Goal: Check status: Check status

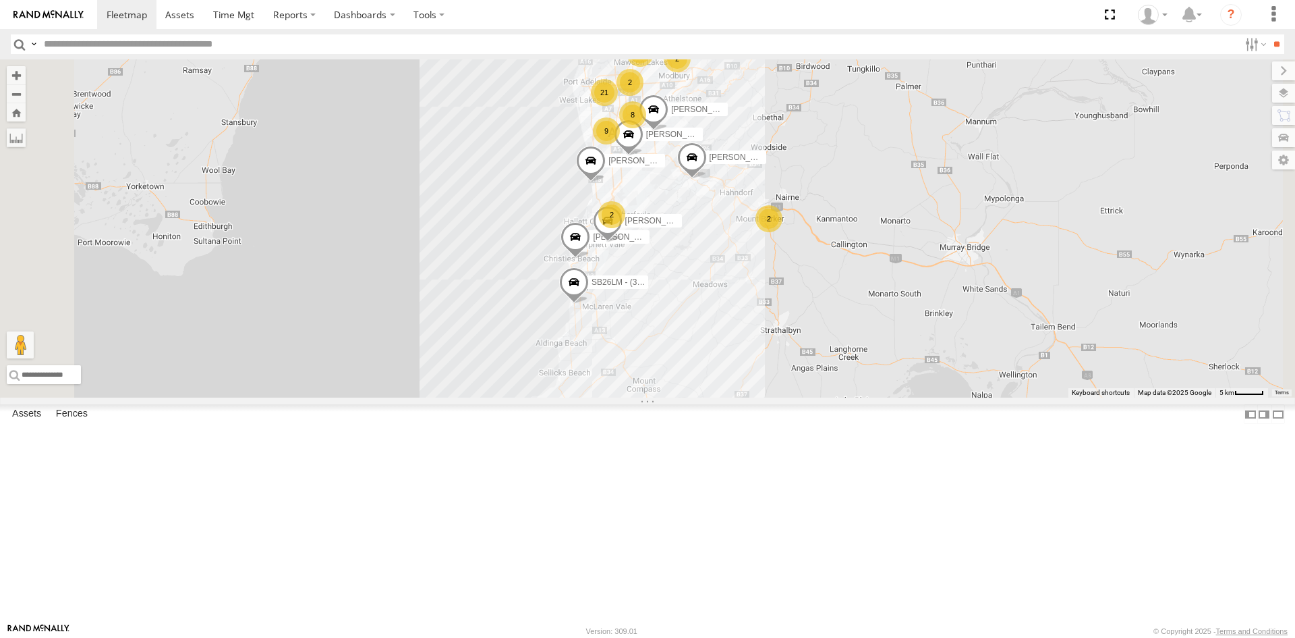
click at [0, 0] on div "S678CGD - Fridge It Sprinter" at bounding box center [0, 0] width 0 height 0
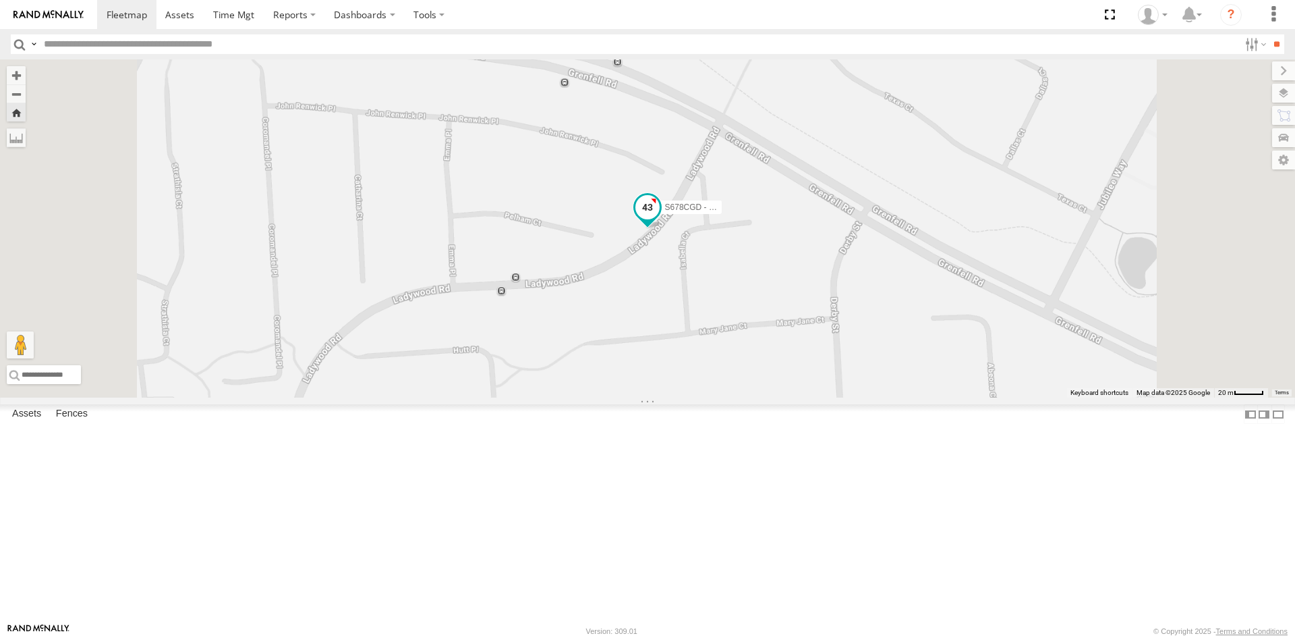
click at [660, 219] on span at bounding box center [648, 206] width 24 height 24
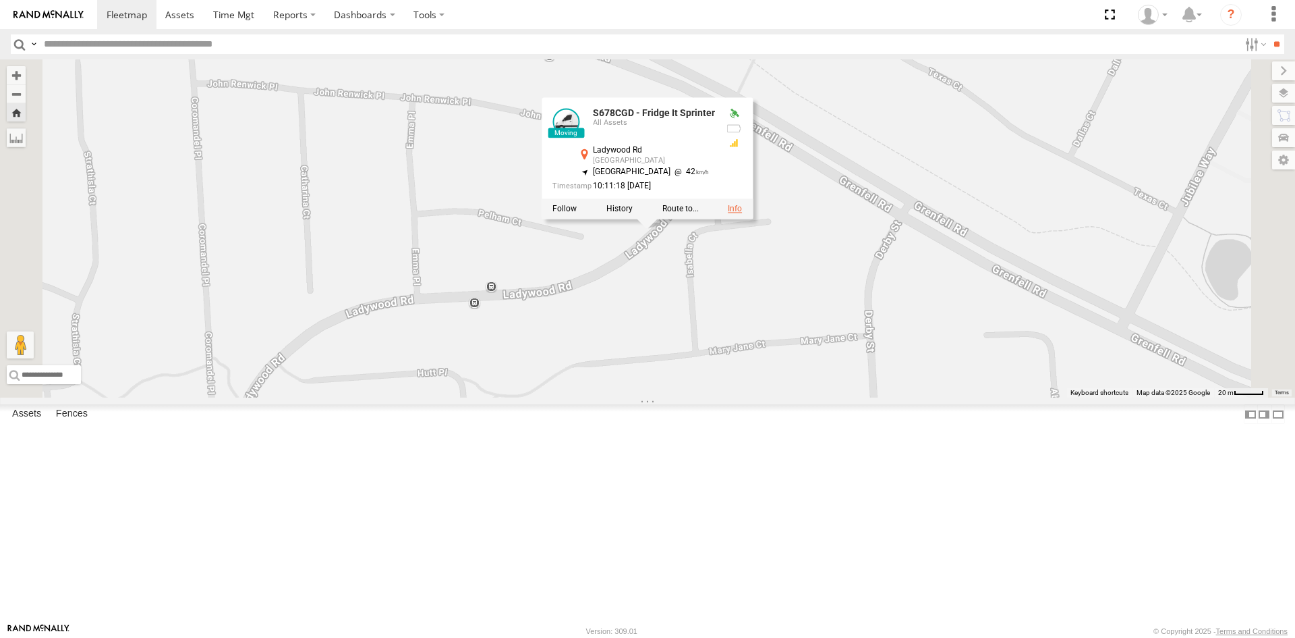
click at [742, 213] on link at bounding box center [735, 208] width 14 height 9
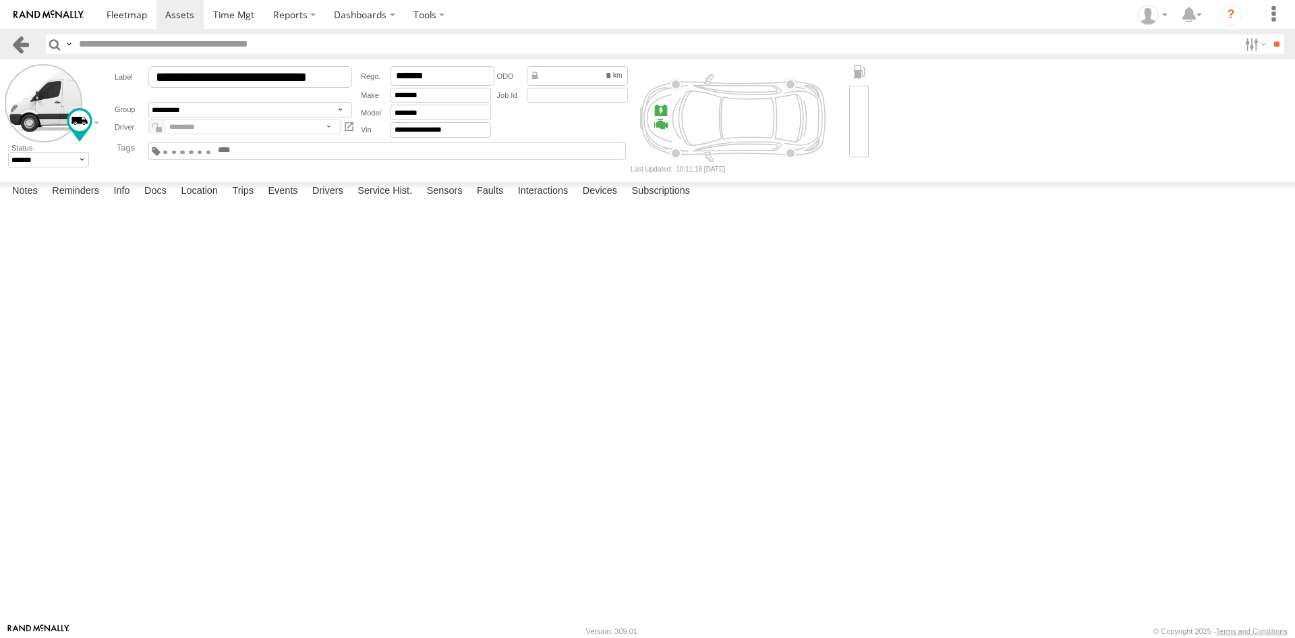
click at [24, 36] on link at bounding box center [21, 44] width 20 height 20
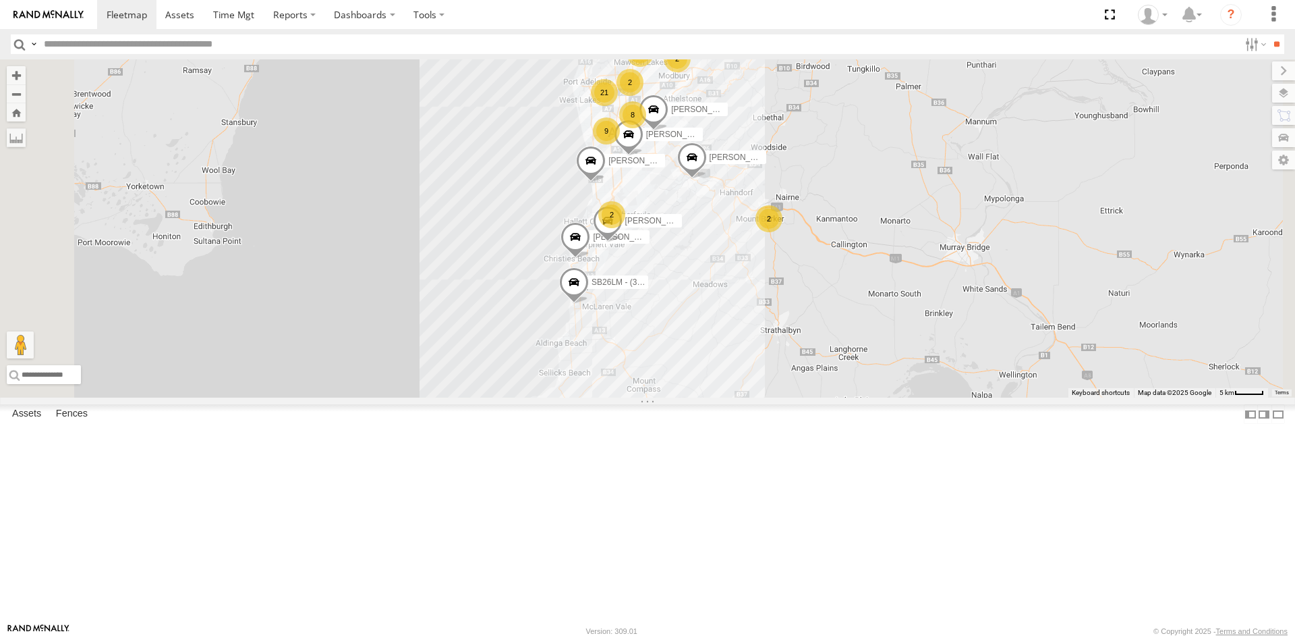
click at [0, 0] on div "S678CGD - Fridge It Sprinter" at bounding box center [0, 0] width 0 height 0
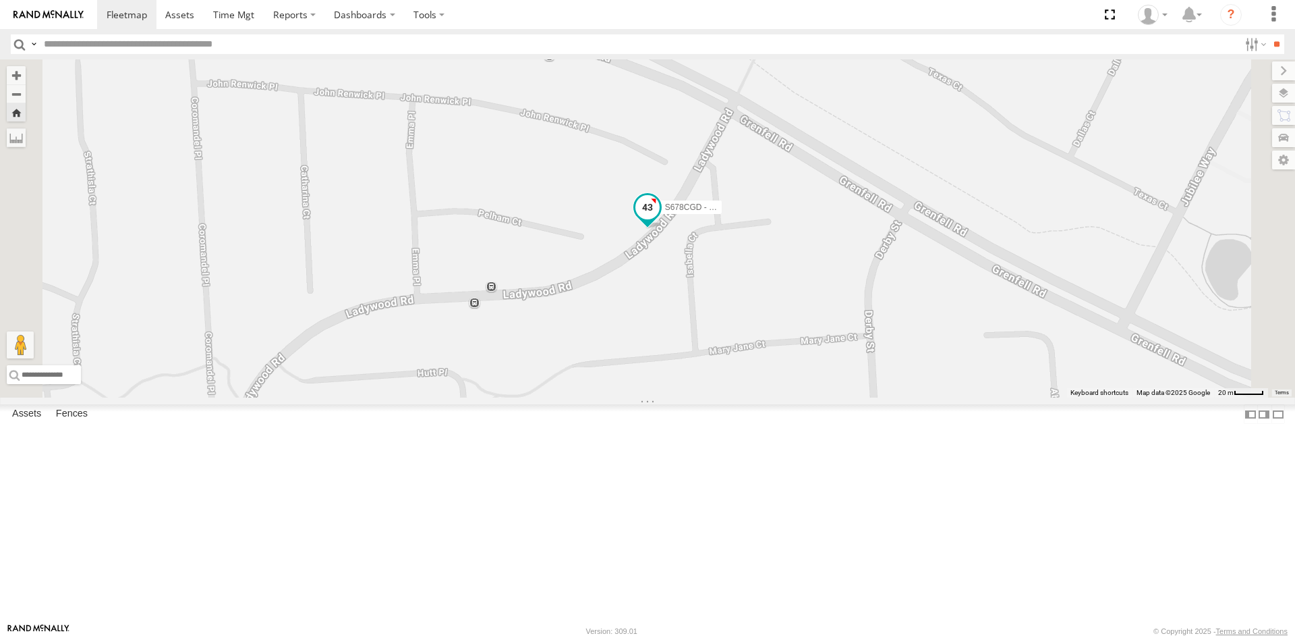
click at [660, 219] on span at bounding box center [648, 207] width 24 height 24
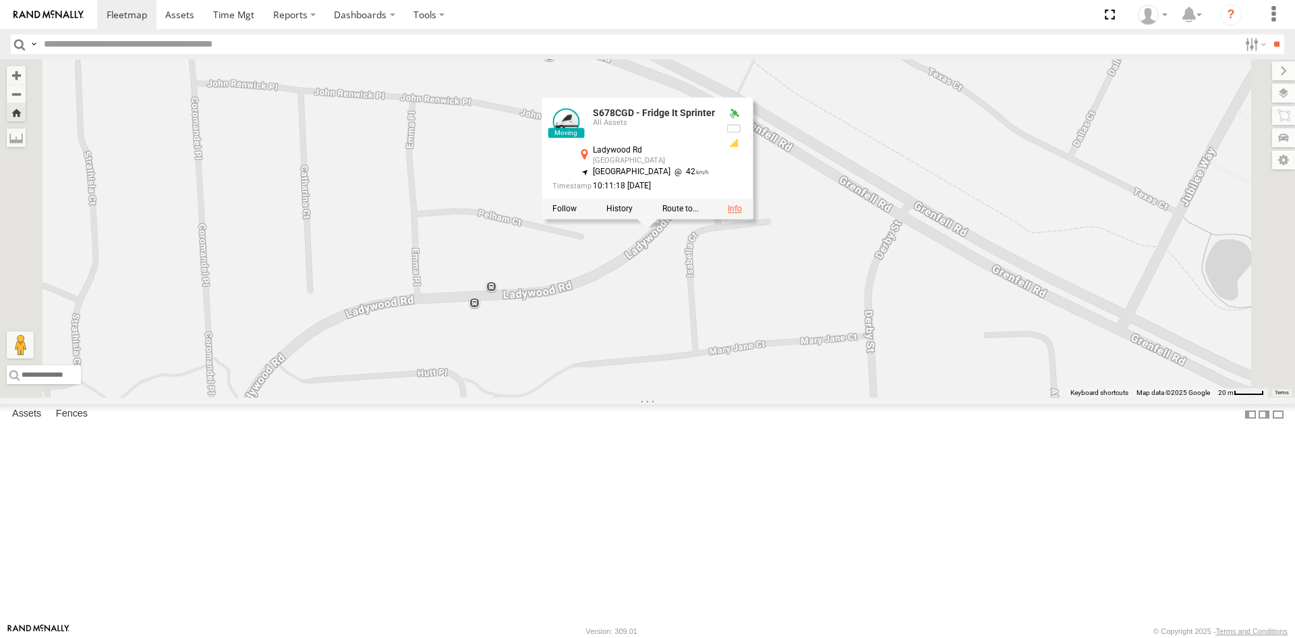
click at [742, 213] on link at bounding box center [735, 208] width 14 height 9
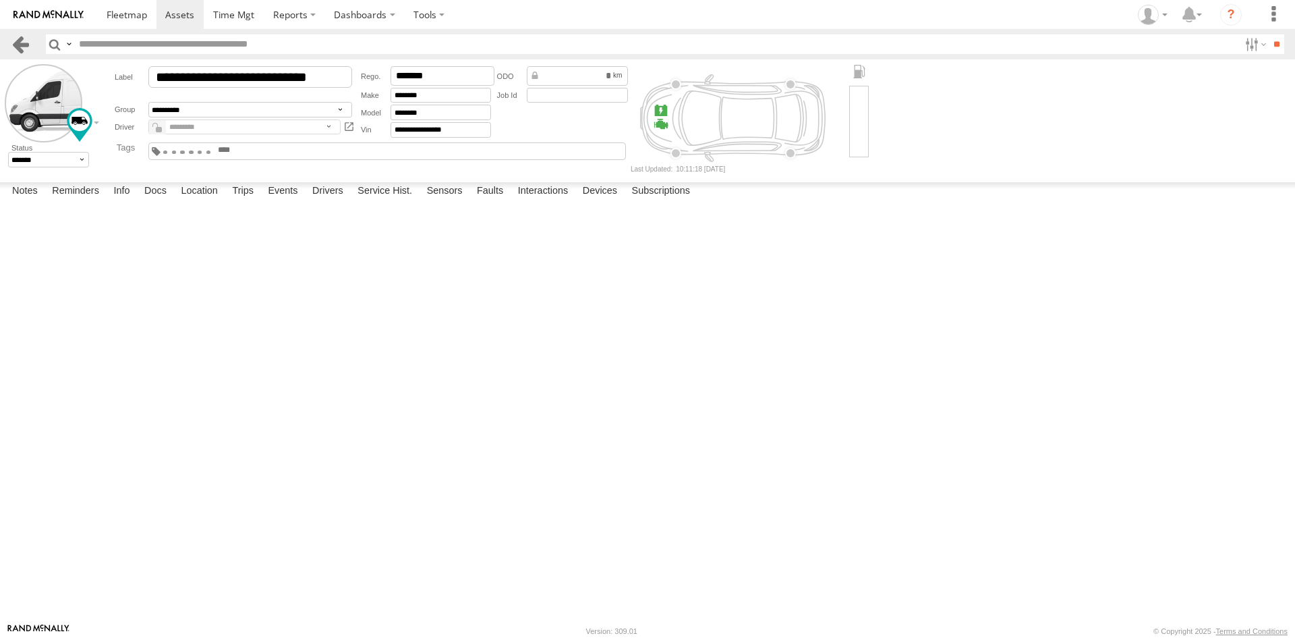
click at [20, 38] on link at bounding box center [21, 44] width 20 height 20
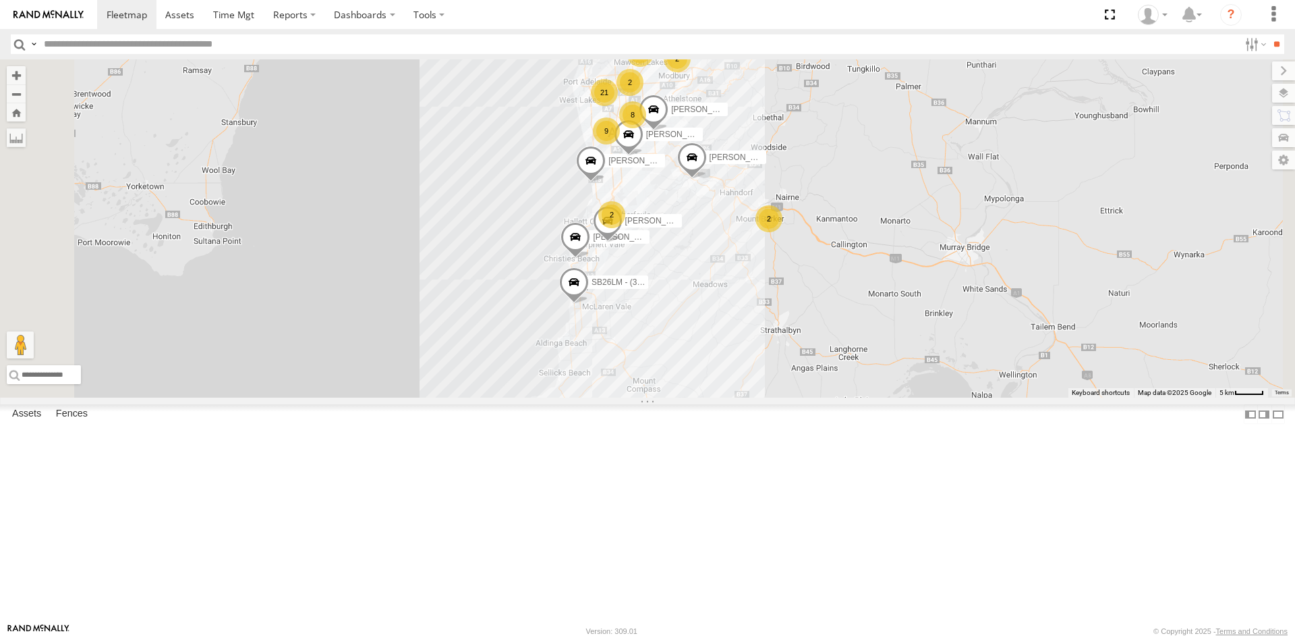
click at [0, 0] on span at bounding box center [0, 0] width 0 height 0
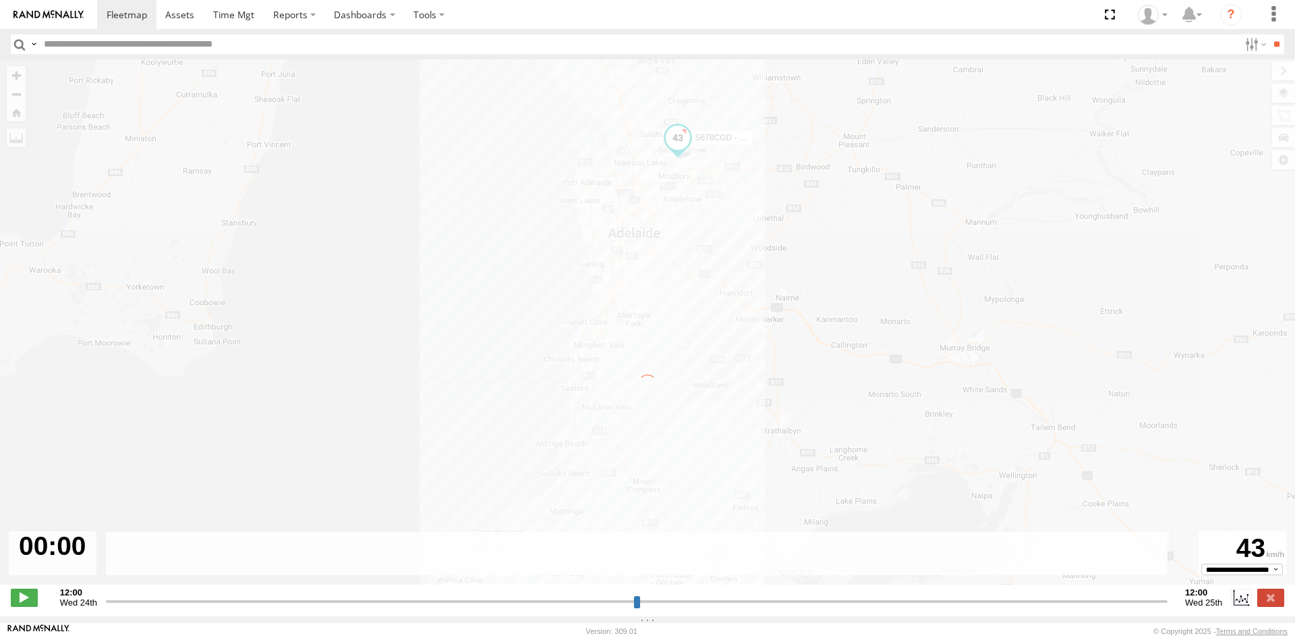
type input "**********"
